Goal: Complete application form

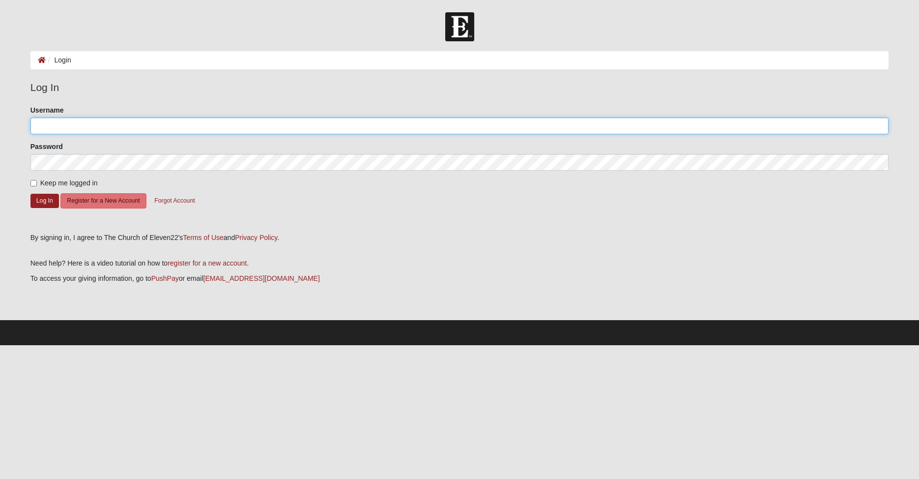
click at [54, 120] on input "Username" at bounding box center [459, 125] width 859 height 17
type input "williamsd47"
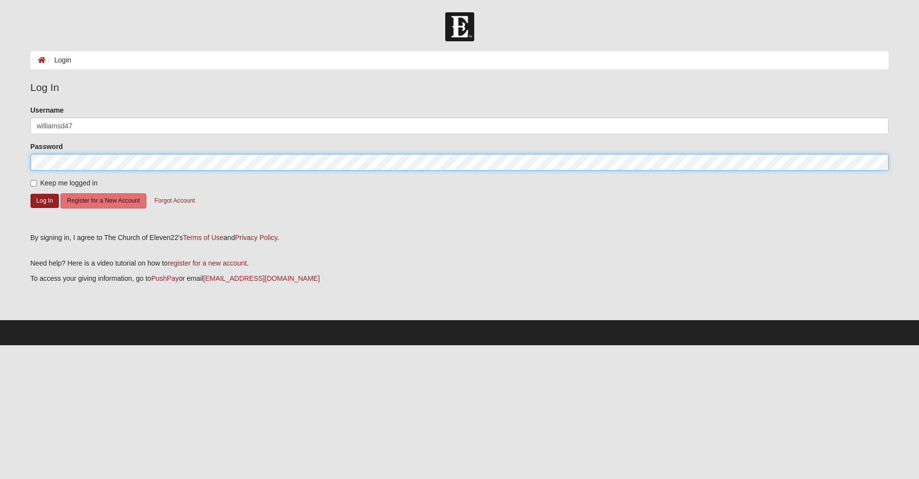
click at [30, 194] on button "Log In" at bounding box center [44, 201] width 29 height 14
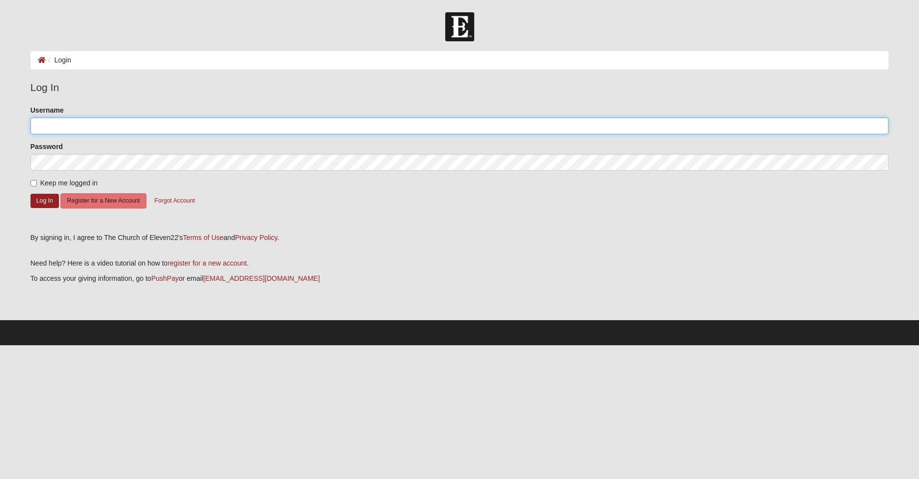
click at [56, 128] on input "Username" at bounding box center [459, 125] width 859 height 17
type input "williamsd47"
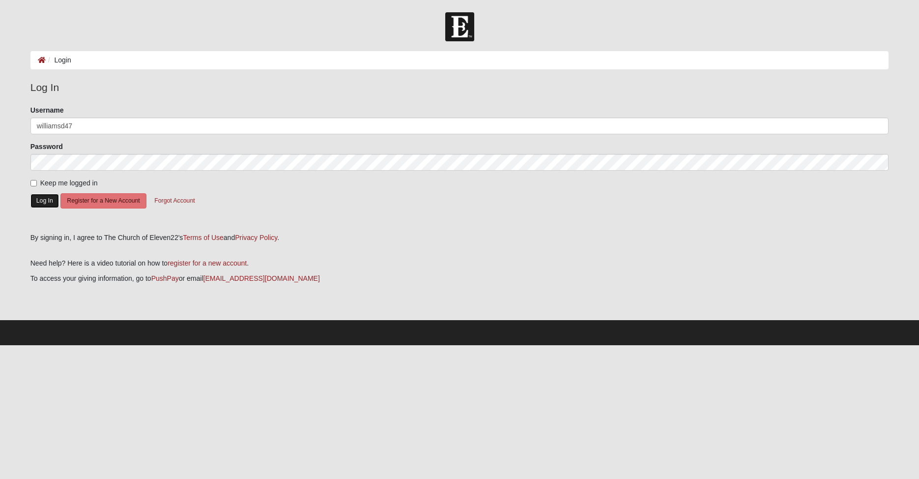
click at [46, 203] on button "Log In" at bounding box center [44, 201] width 29 height 14
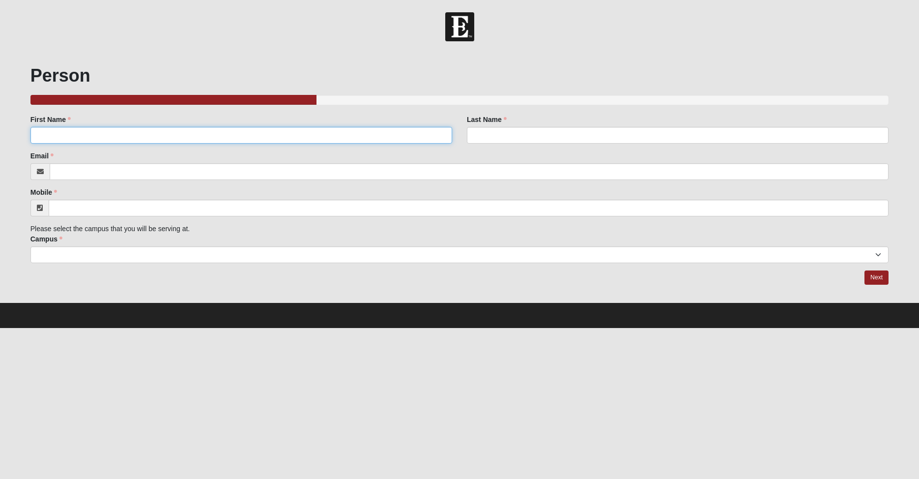
click at [101, 143] on input "First Name" at bounding box center [241, 135] width 422 height 17
type input "[PERSON_NAME]"
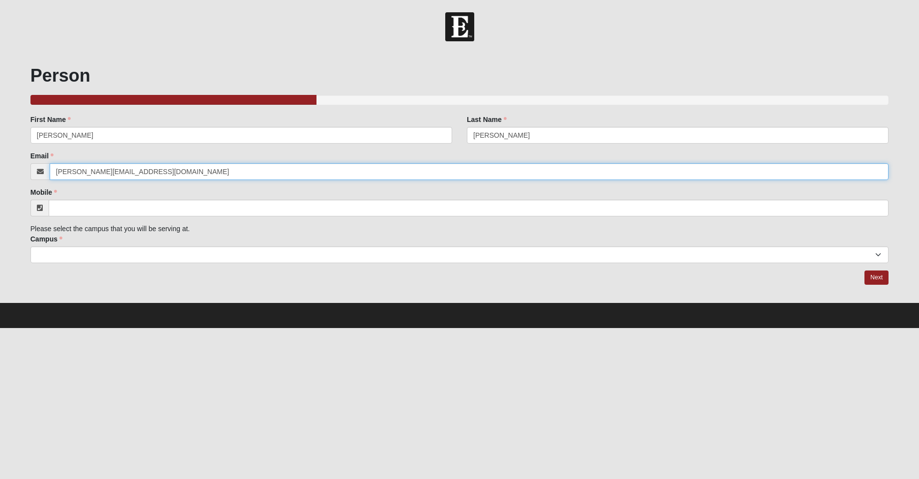
type input "[PERSON_NAME][EMAIL_ADDRESS][DOMAIN_NAME]"
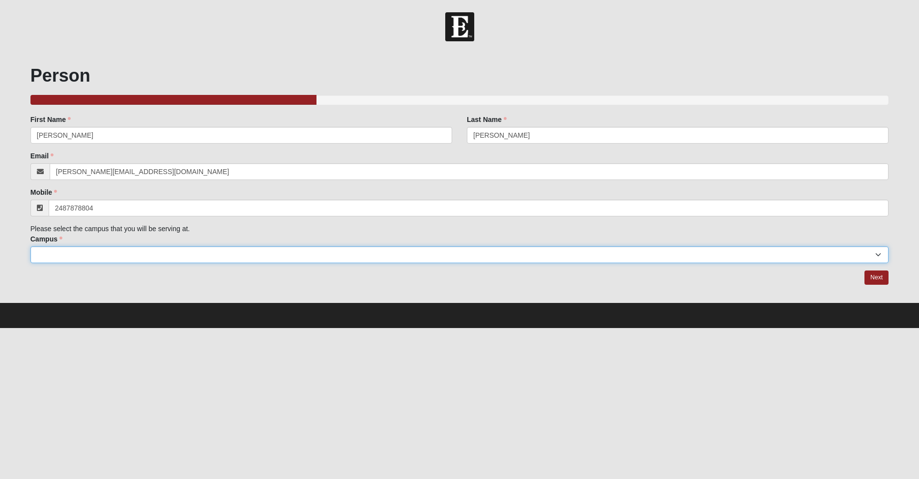
type input "[PHONE_NUMBER]"
select select "3"
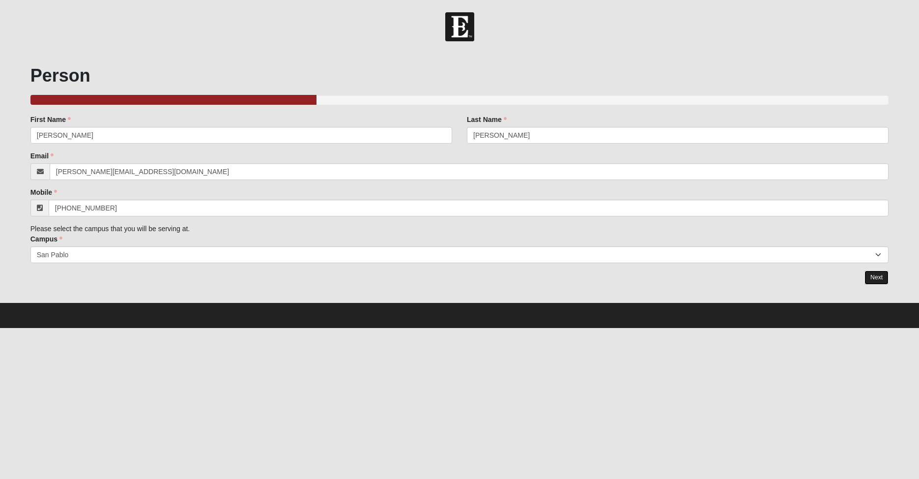
click at [877, 278] on link "Next" at bounding box center [876, 277] width 24 height 14
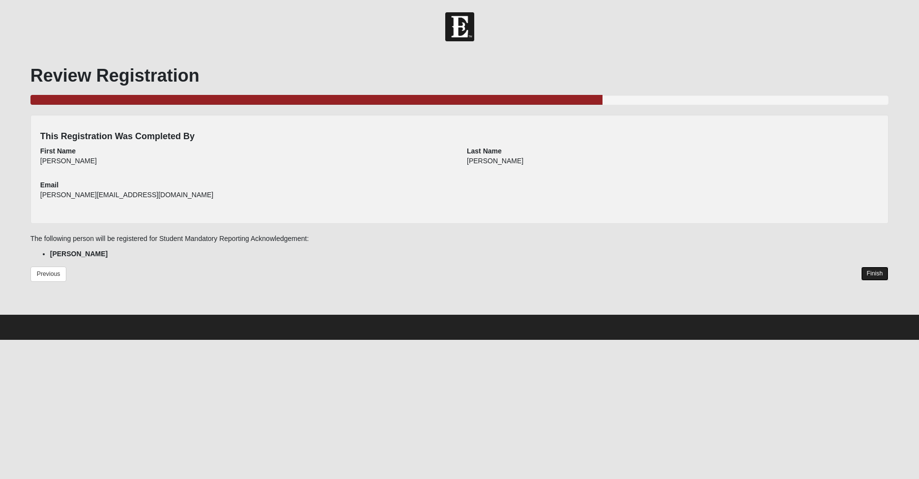
click at [876, 275] on link "Finish" at bounding box center [875, 273] width 28 height 14
